Goal: Submit feedback/report problem

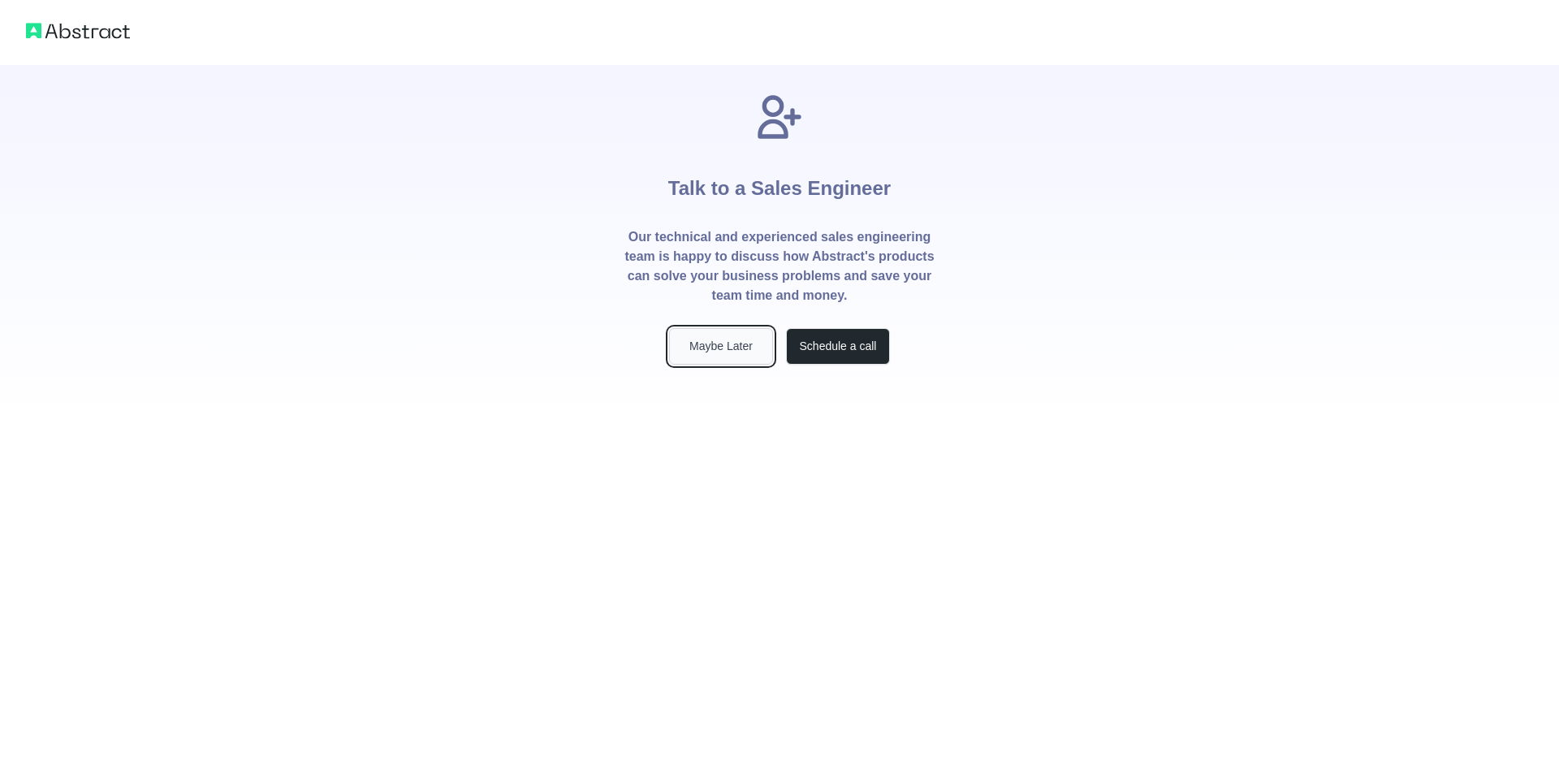
click at [723, 343] on button "Maybe Later" at bounding box center [721, 346] width 104 height 37
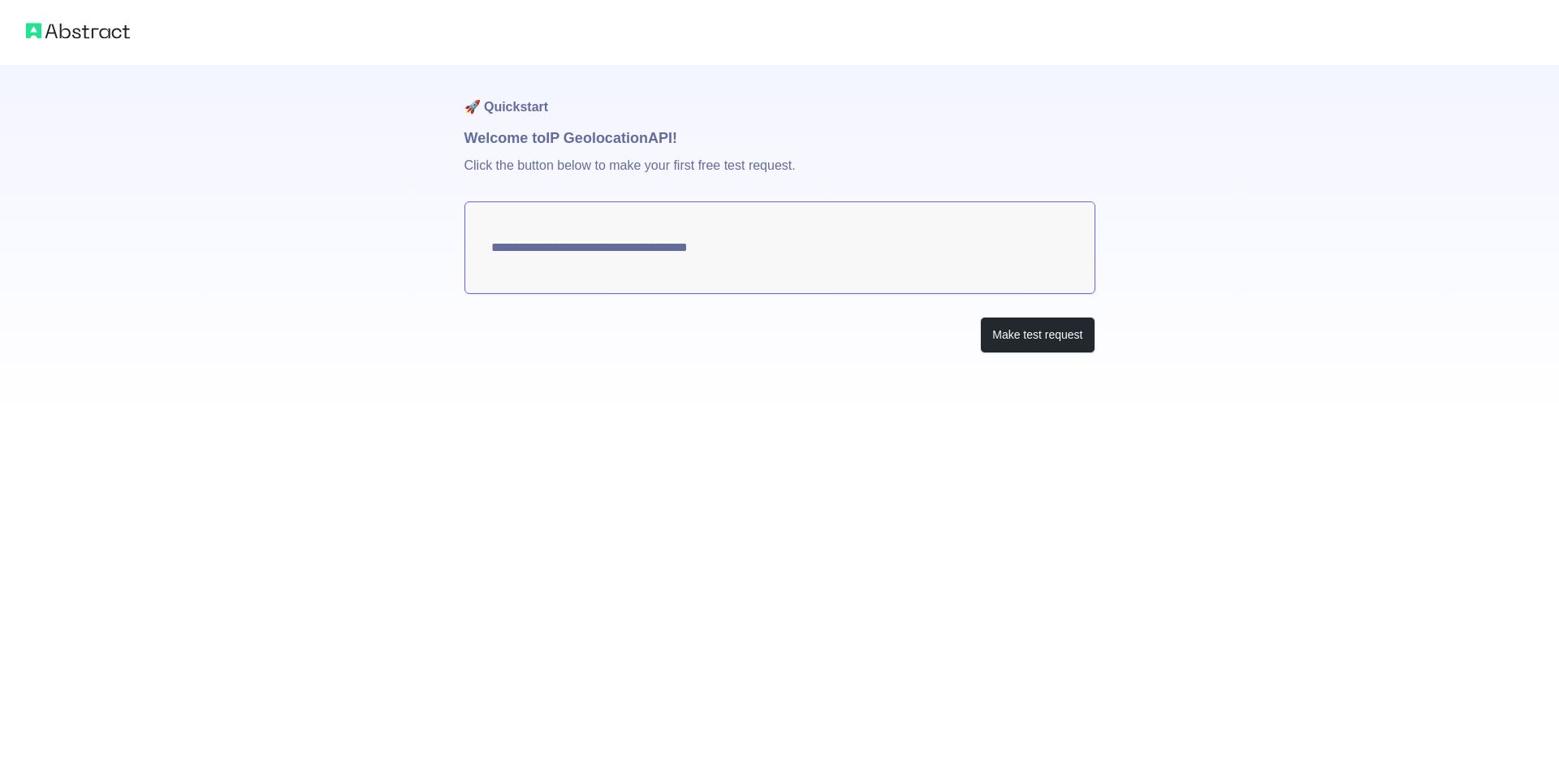
type textarea "**********"
click at [1005, 331] on button "Make test request" at bounding box center [1037, 335] width 114 height 37
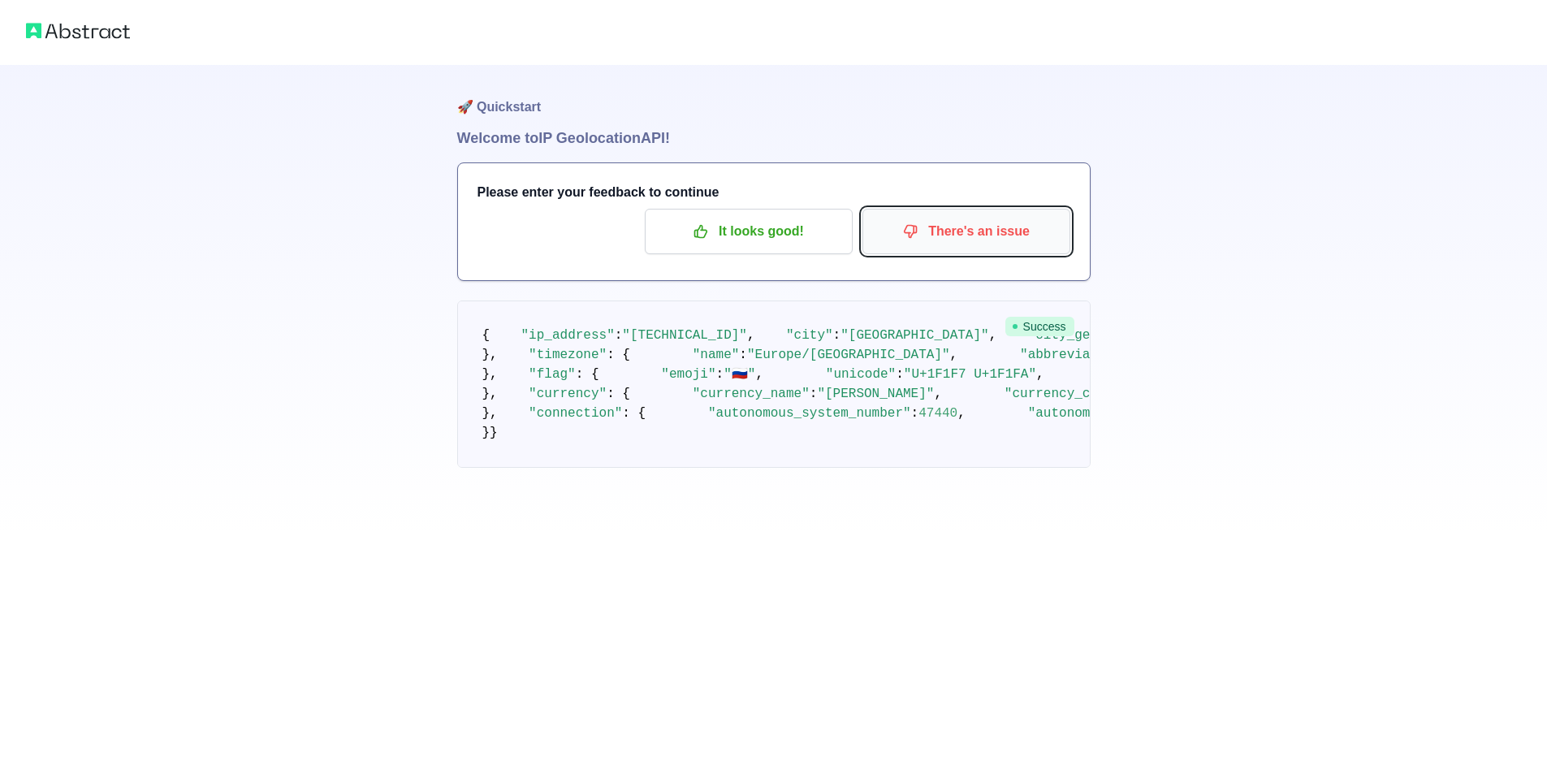
click at [953, 247] on button "There's an issue" at bounding box center [966, 231] width 208 height 45
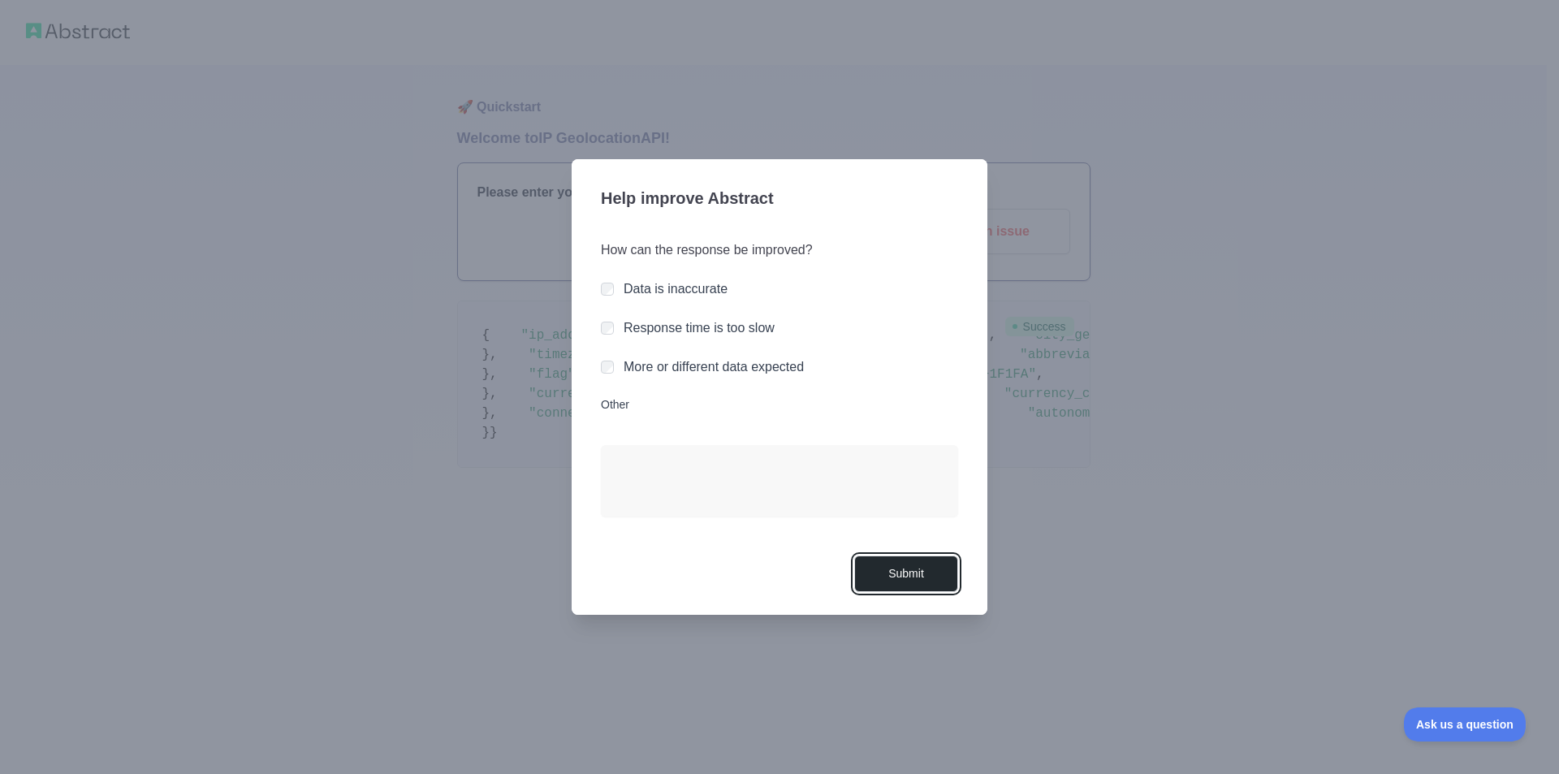
drag, startPoint x: 929, startPoint y: 568, endPoint x: 945, endPoint y: 586, distance: 24.1
click at [928, 568] on button "Submit" at bounding box center [906, 573] width 104 height 37
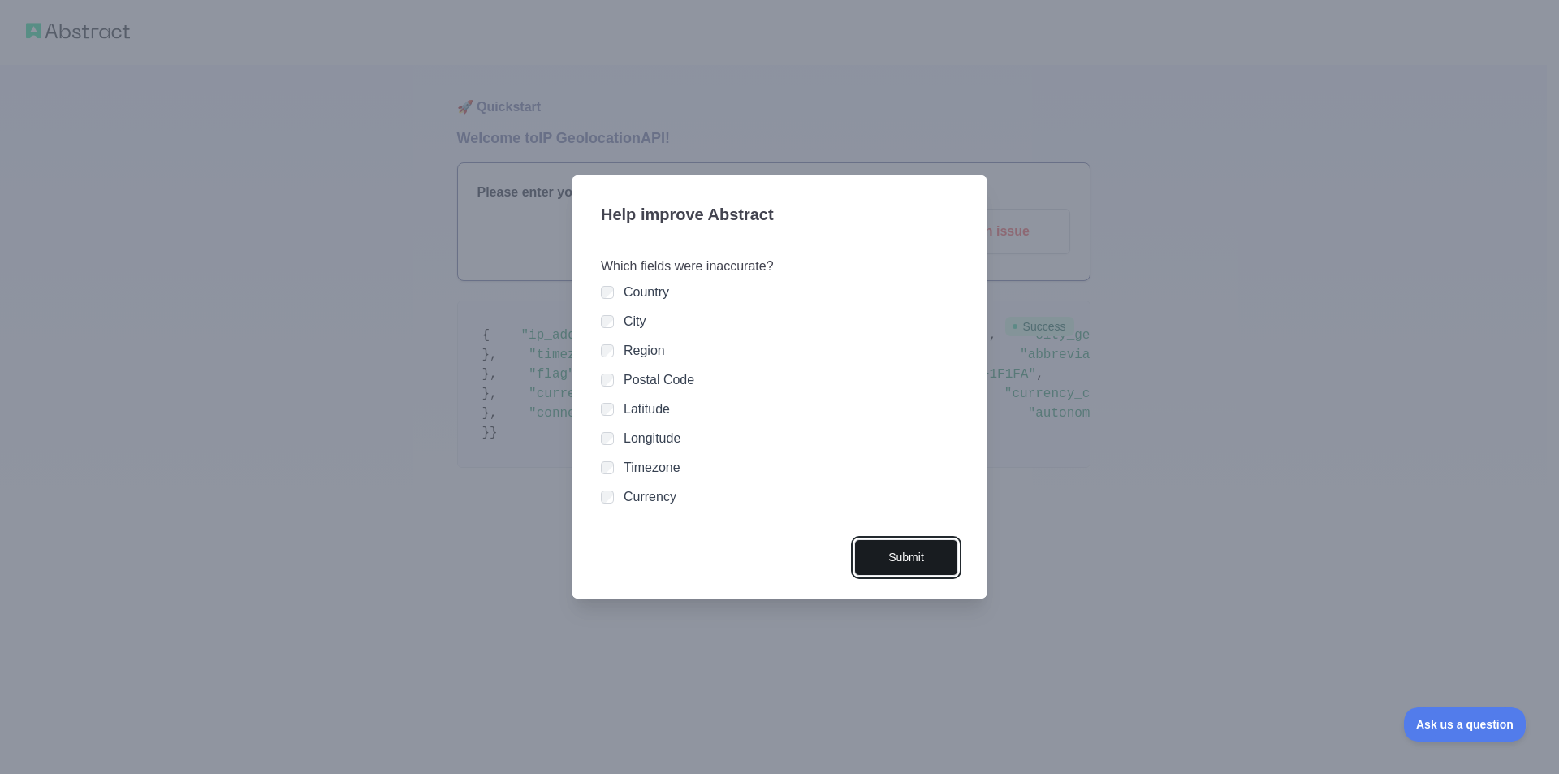
click at [909, 568] on button "Submit" at bounding box center [906, 557] width 104 height 37
